Goal: Task Accomplishment & Management: Manage account settings

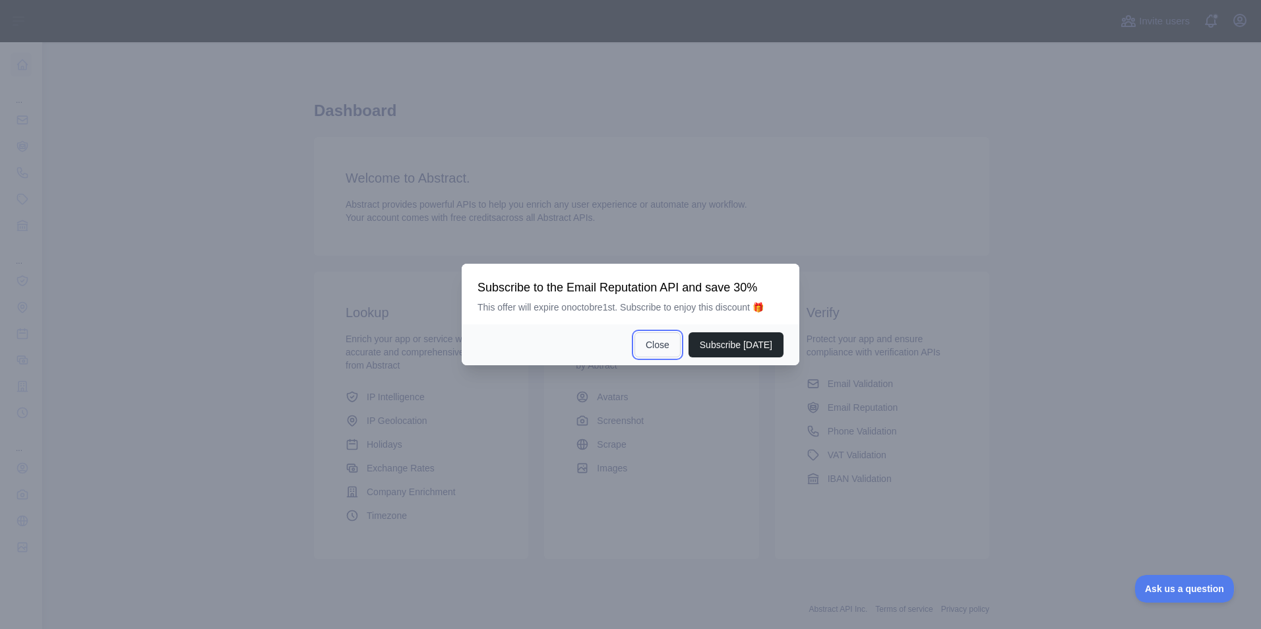
click at [677, 346] on button "Close" at bounding box center [658, 344] width 46 height 25
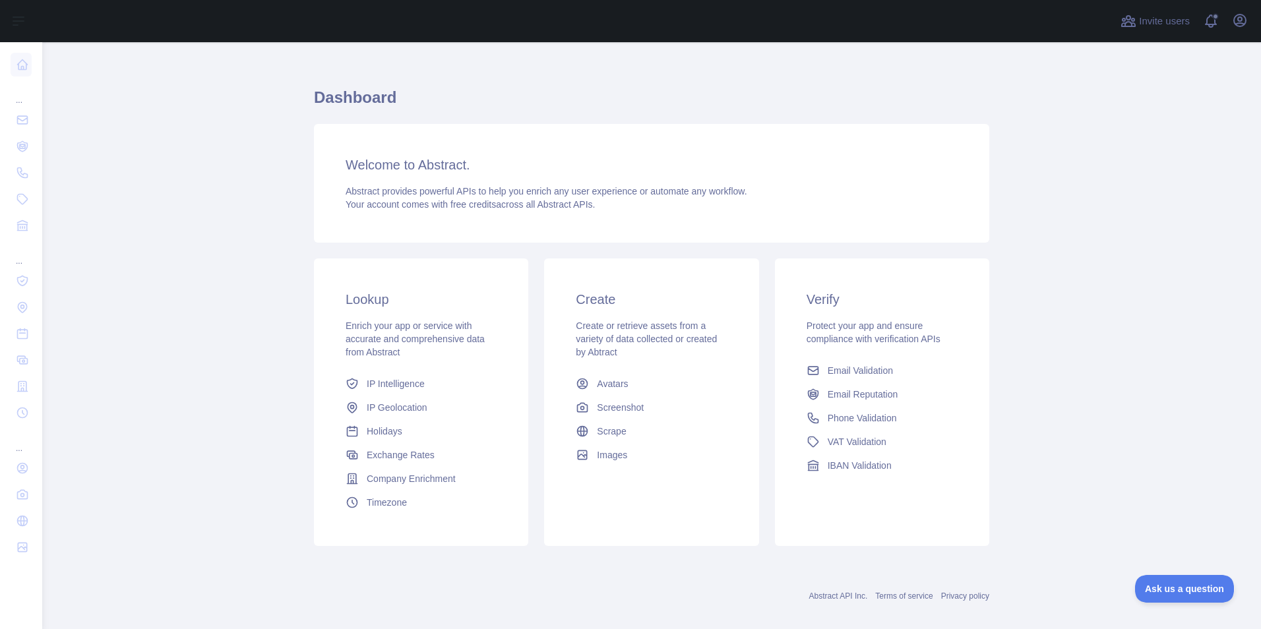
scroll to position [28, 0]
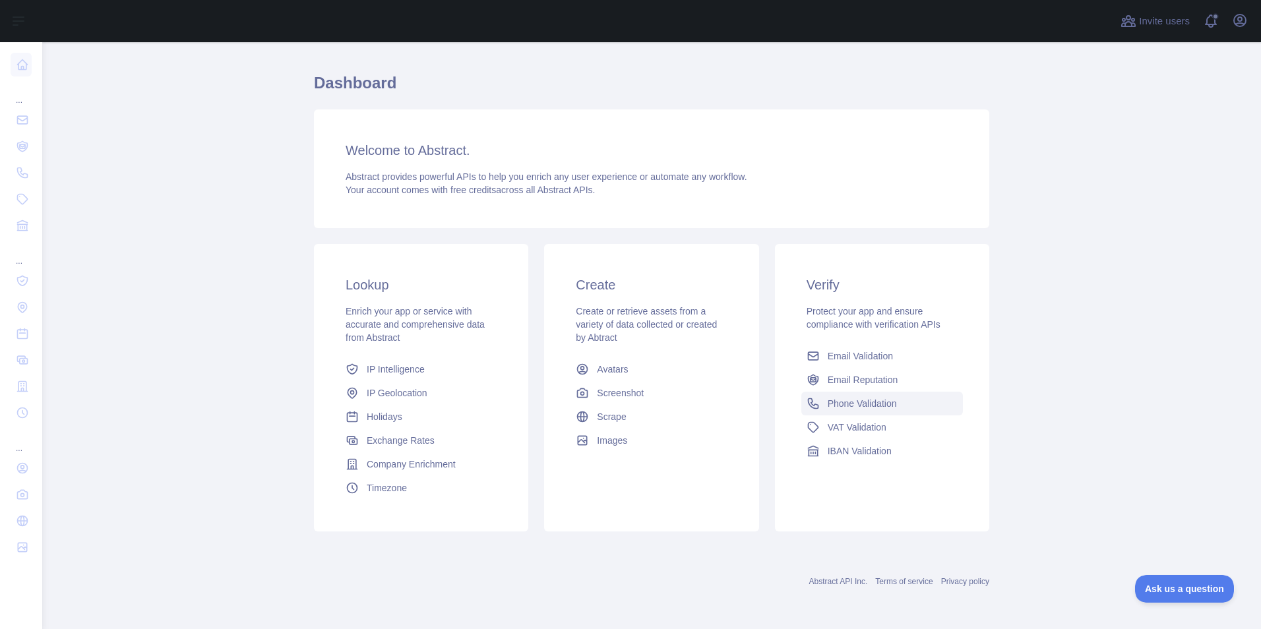
click at [852, 402] on span "Phone Validation" at bounding box center [862, 403] width 69 height 13
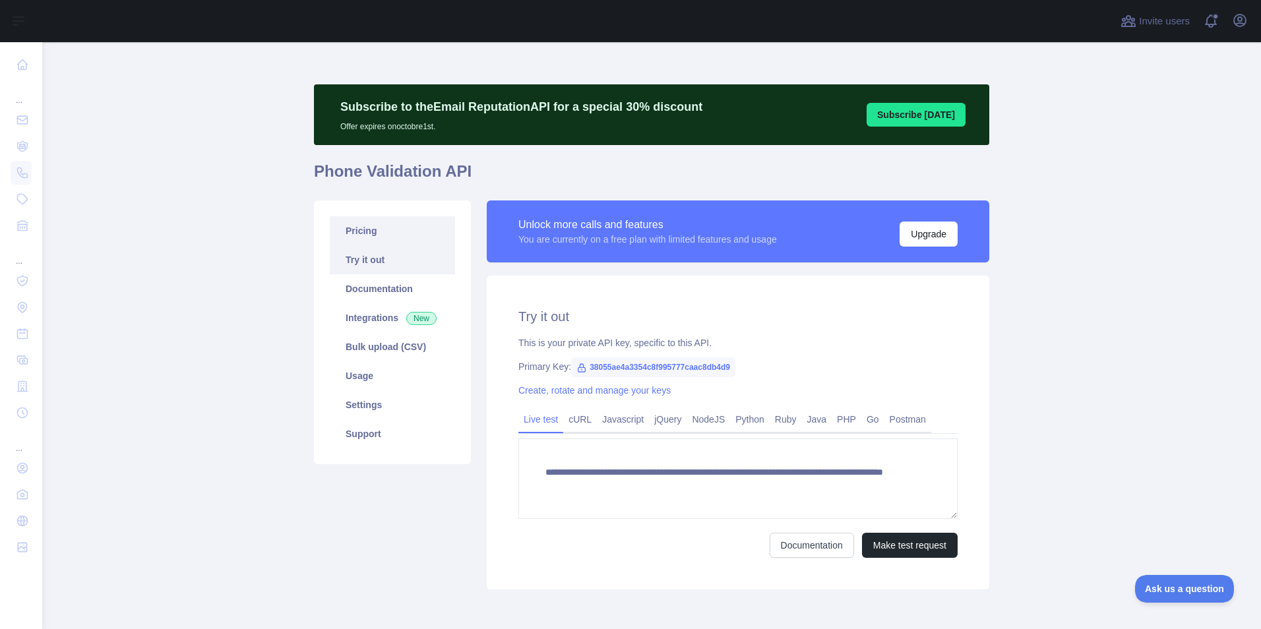
click at [360, 232] on link "Pricing" at bounding box center [392, 230] width 125 height 29
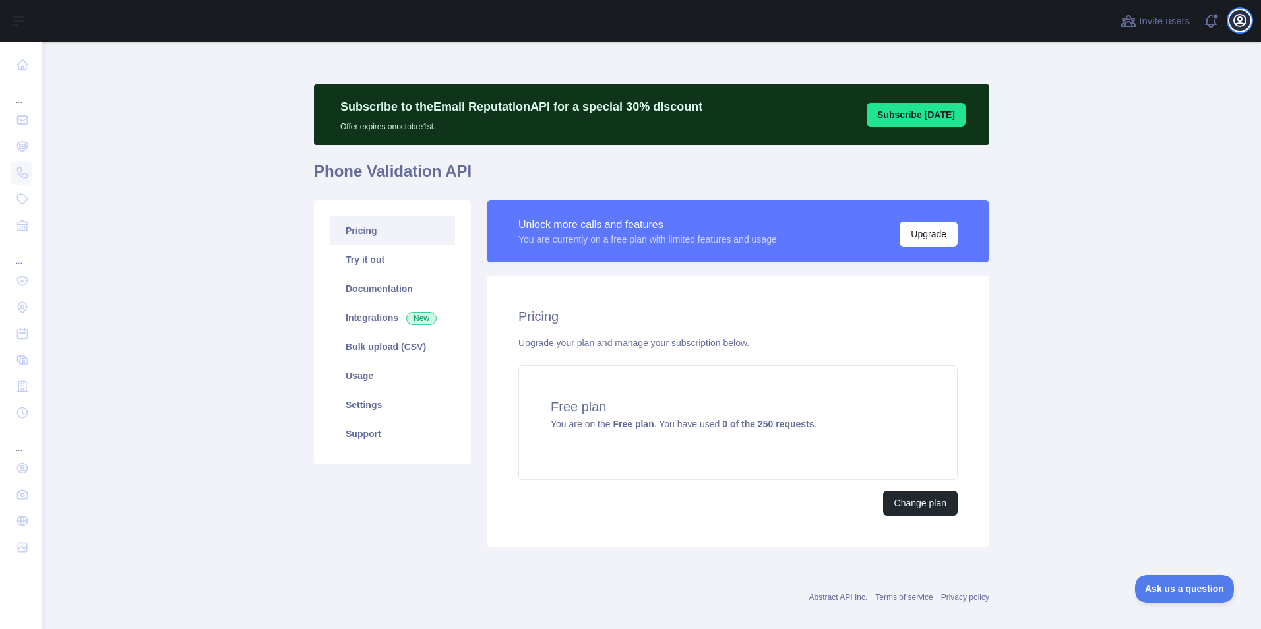
click at [1238, 17] on icon "button" at bounding box center [1240, 21] width 12 height 12
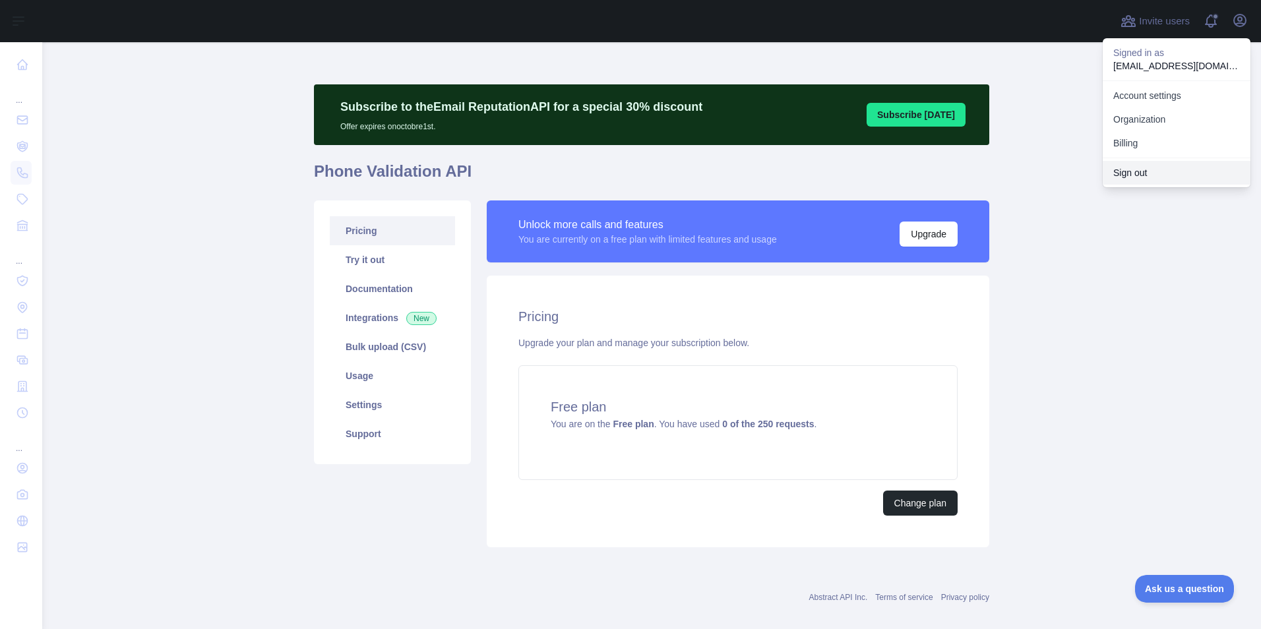
click at [1137, 168] on button "Sign out" at bounding box center [1177, 173] width 148 height 24
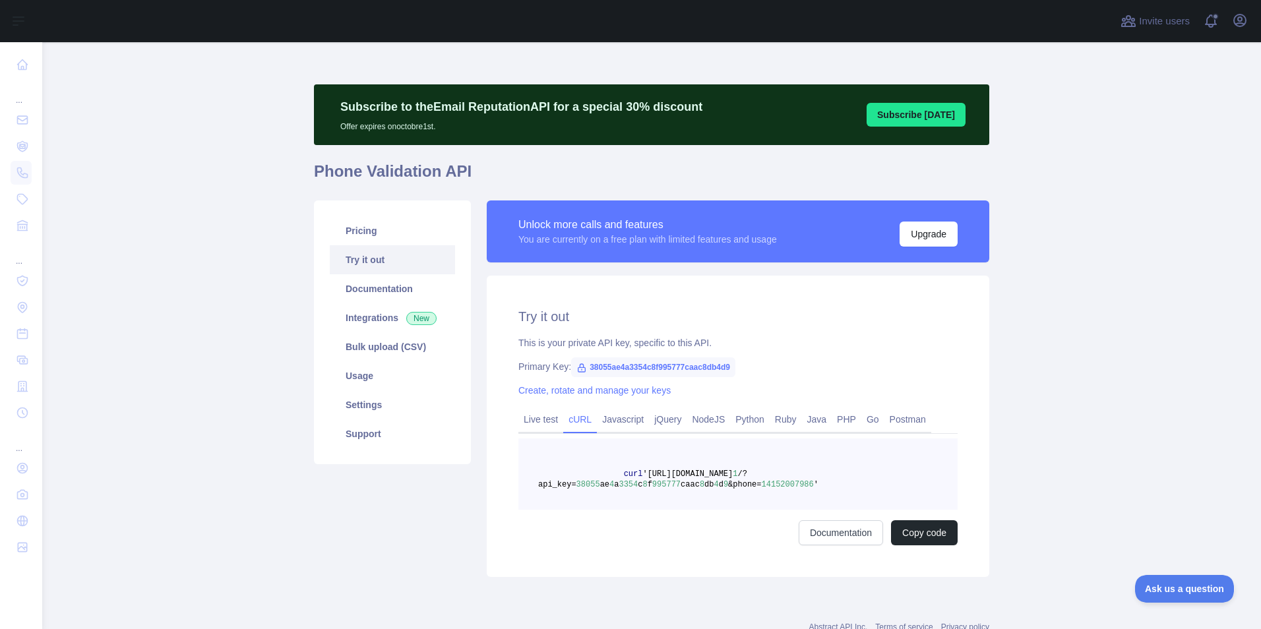
scroll to position [46, 0]
